Goal: Task Accomplishment & Management: Manage account settings

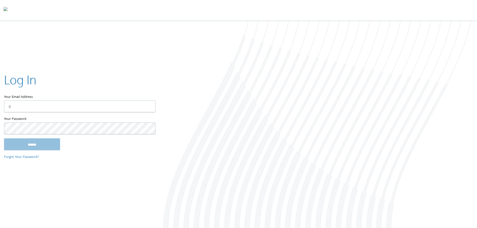
type input "**********"
click at [41, 146] on input "******" at bounding box center [32, 144] width 56 height 12
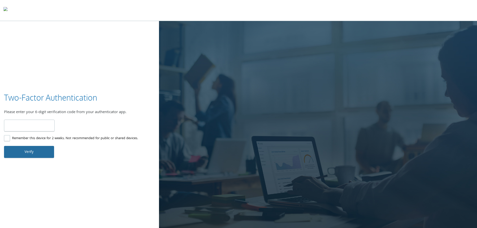
type input "******"
click at [29, 146] on button "Verify" at bounding box center [29, 152] width 50 height 12
